Goal: Task Accomplishment & Management: Use online tool/utility

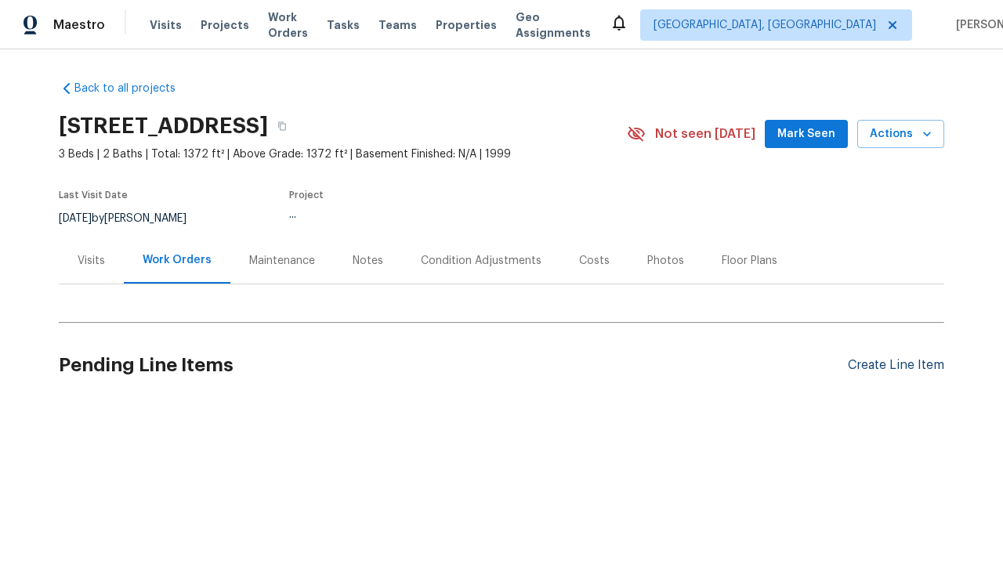
click at [890, 365] on div "Create Line Item" at bounding box center [896, 365] width 96 height 15
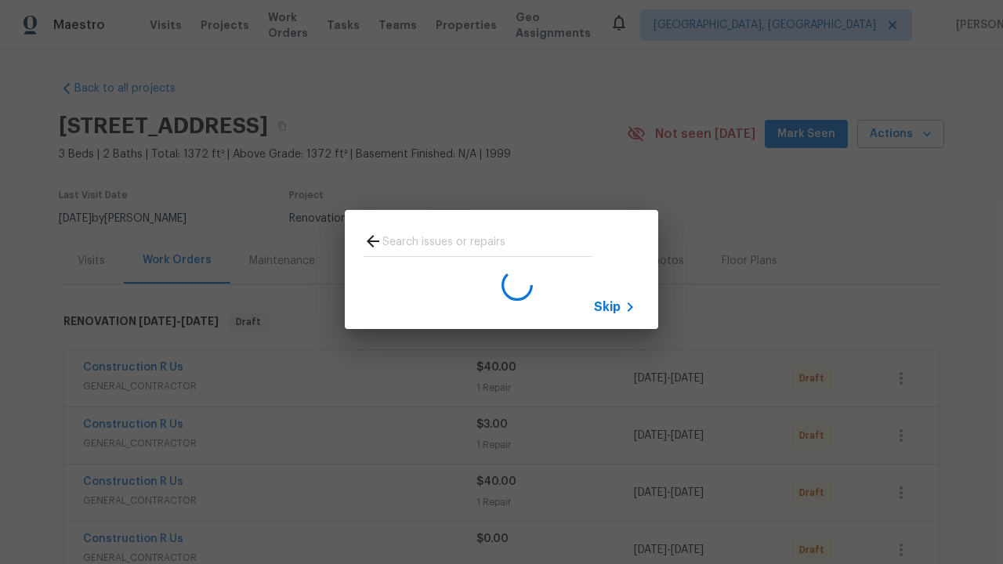
click at [607, 306] on span "Skip" at bounding box center [607, 307] width 27 height 16
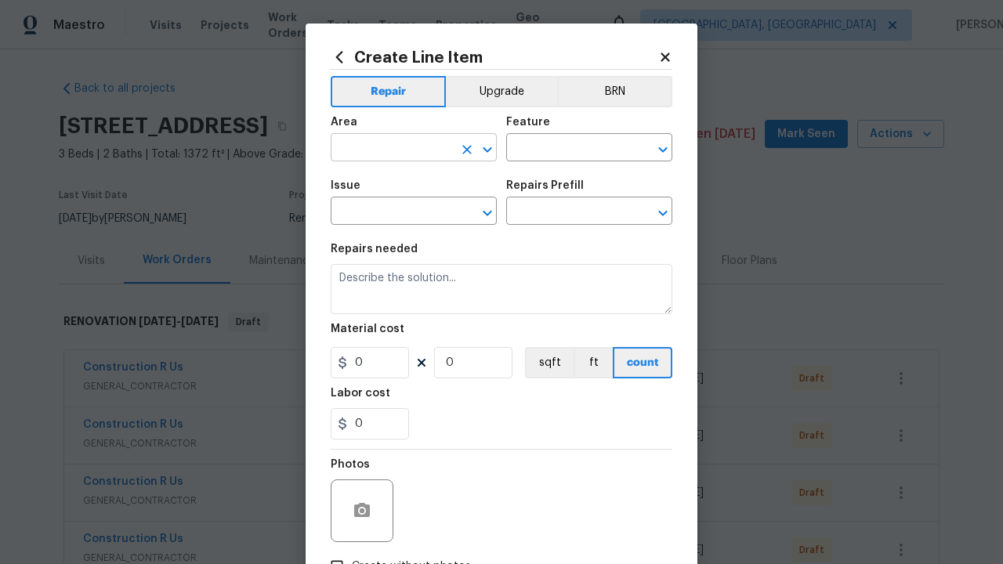
click at [386, 149] on input "text" at bounding box center [392, 149] width 122 height 24
type input "Bedroom"
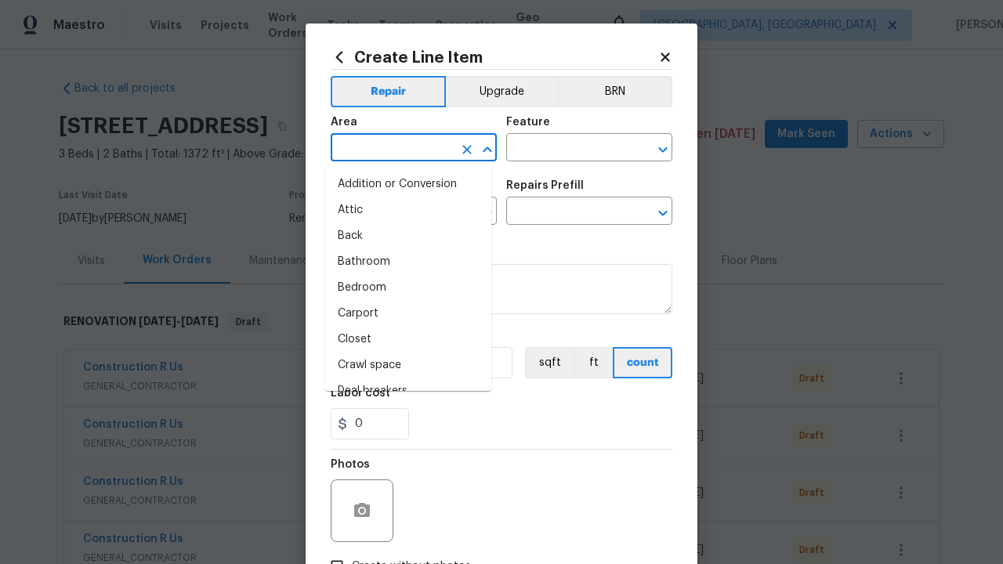
click at [402, 288] on li "Bedroom" at bounding box center [408, 288] width 166 height 26
type input "Bedroom"
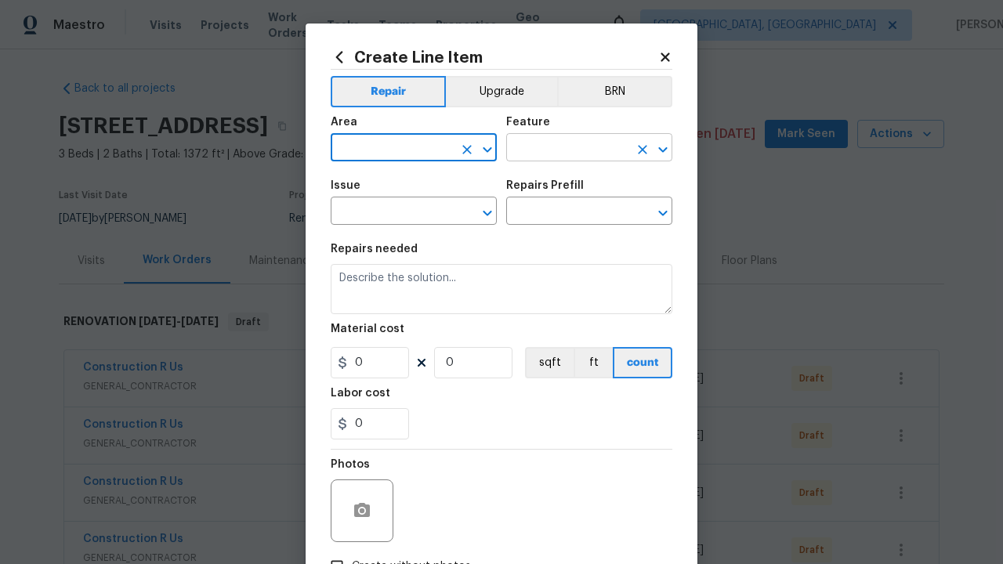
click at [561, 149] on input "text" at bounding box center [567, 149] width 122 height 24
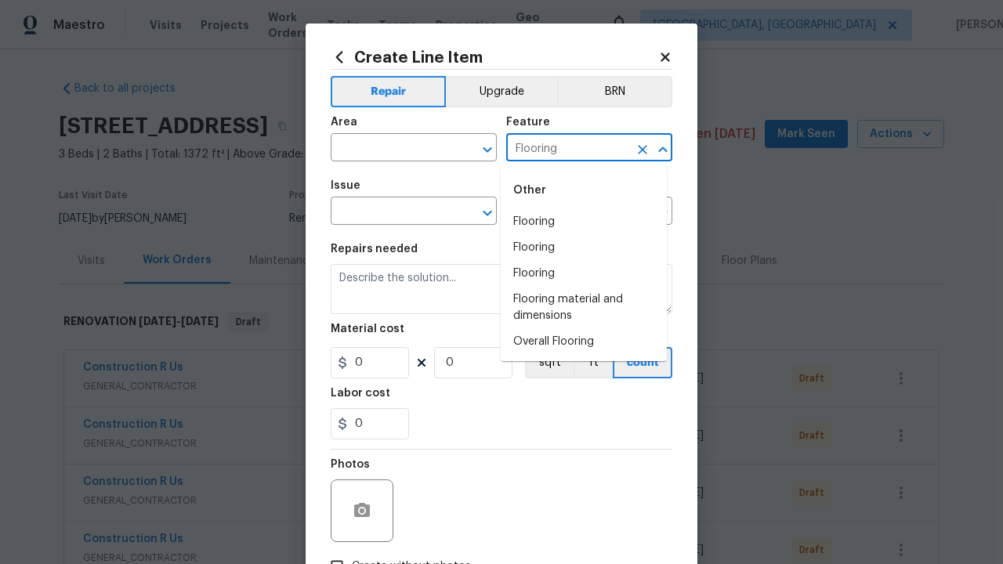
click at [584, 222] on li "Flooring" at bounding box center [584, 222] width 166 height 26
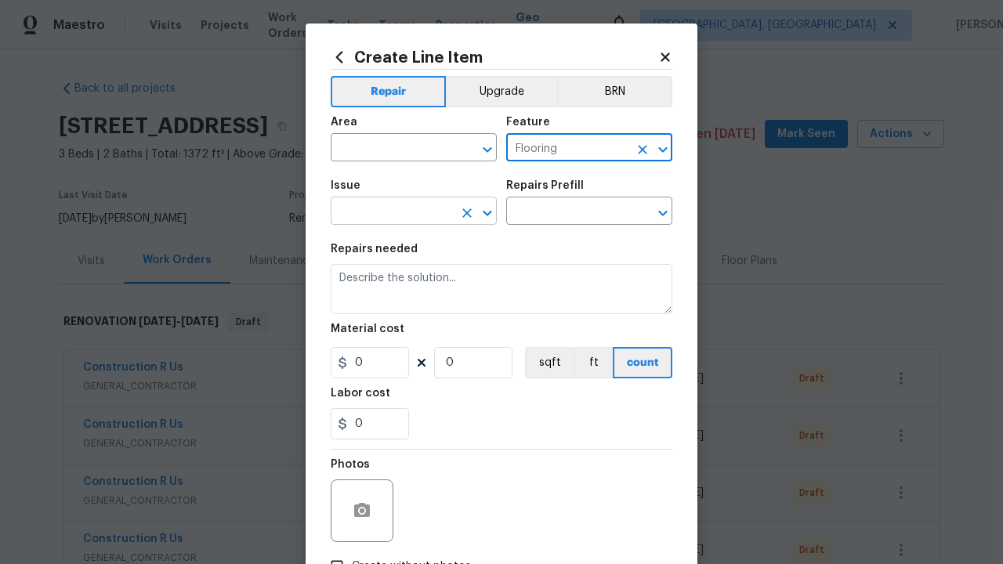
type input "Flooring"
click at [386, 213] on input "text" at bounding box center [392, 213] width 122 height 24
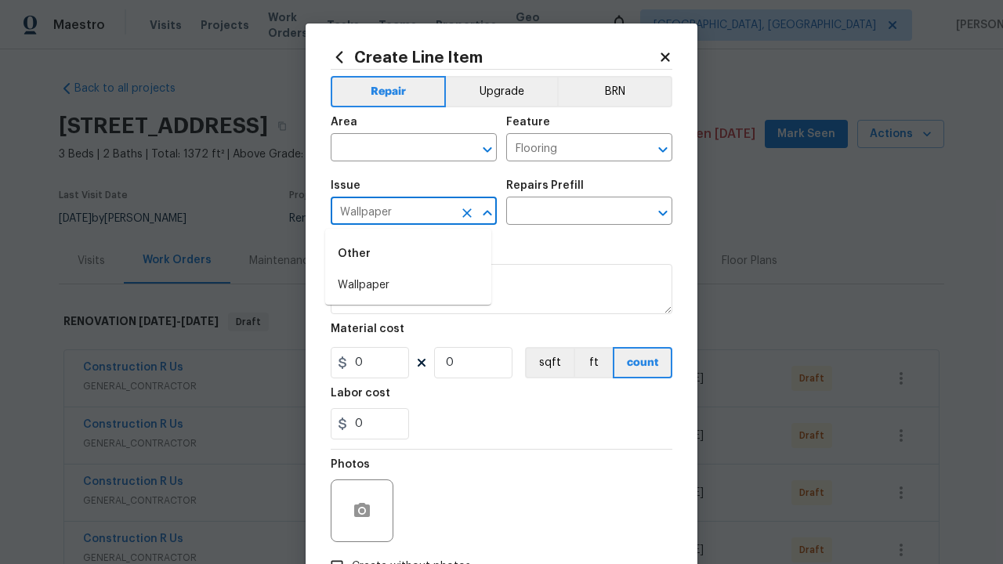
click at [408, 285] on li "Wallpaper" at bounding box center [408, 286] width 166 height 26
type input "Wallpaper"
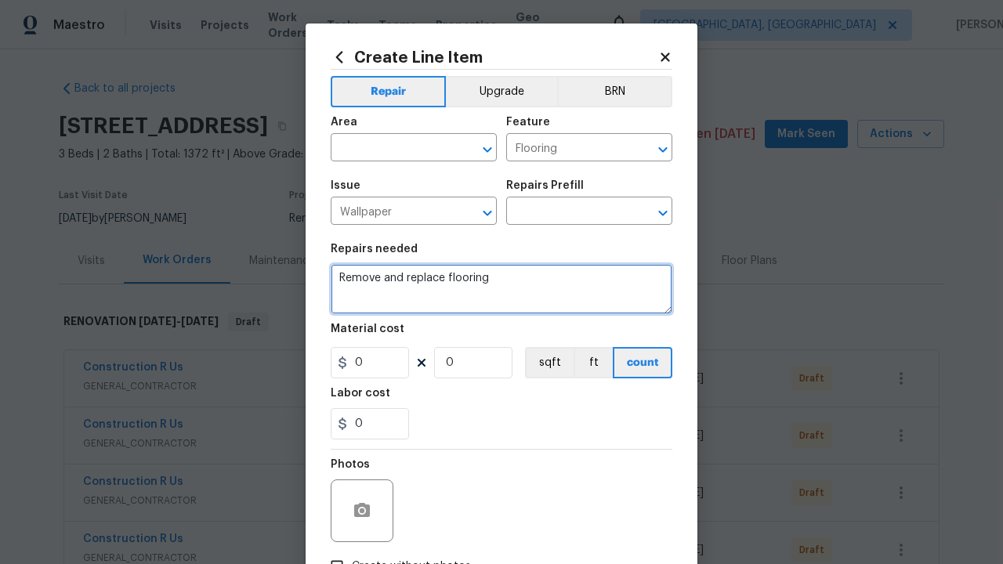
type textarea "Remove and replace flooring"
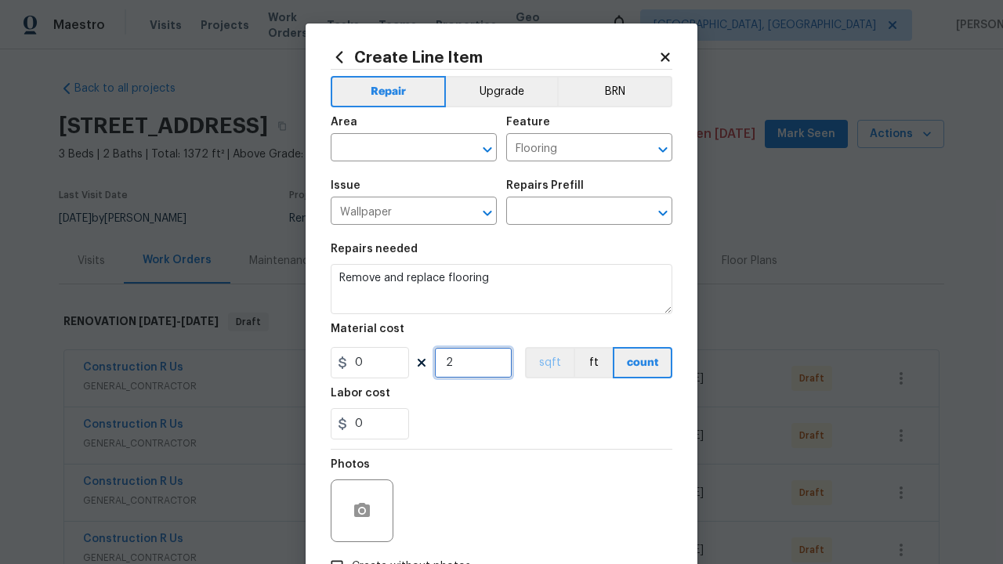
type input "2"
click at [542, 364] on button "sqft" at bounding box center [549, 362] width 49 height 31
click at [331, 552] on input "Create without photos" at bounding box center [337, 567] width 30 height 30
checkbox input "true"
